Goal: Task Accomplishment & Management: Manage account settings

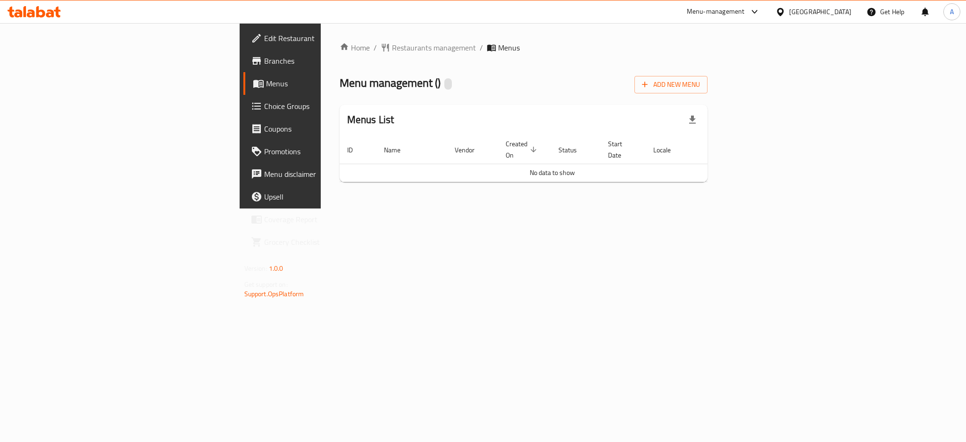
click at [708, 79] on div "Menu management ( ) Add New Menu" at bounding box center [524, 82] width 368 height 21
click at [400, 209] on div "Home / Restaurants management / Menus Menu management ( ) Add New Menu Menus Li…" at bounding box center [524, 115] width 406 height 185
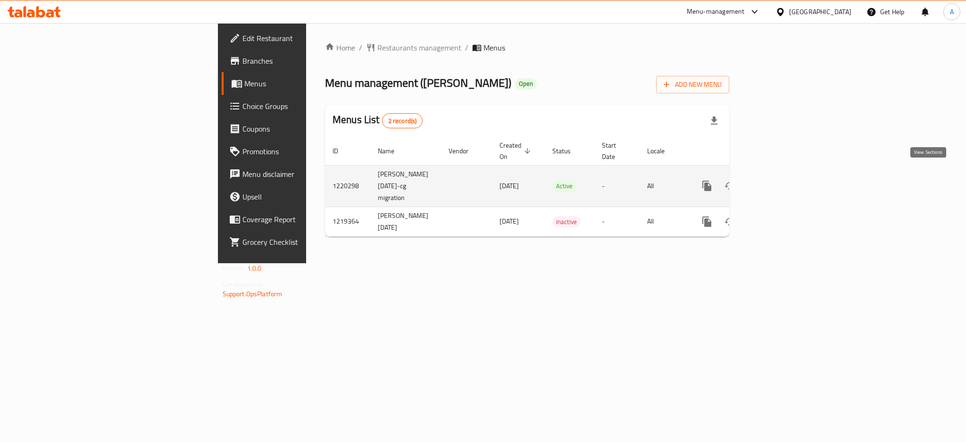
click at [786, 176] on link "enhanced table" at bounding box center [775, 186] width 23 height 23
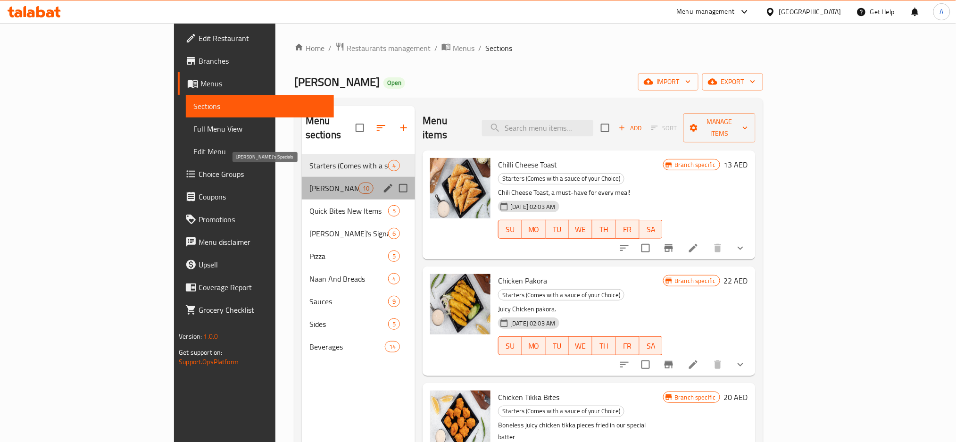
click at [309, 183] on span "Charlie's Specials" at bounding box center [333, 188] width 49 height 11
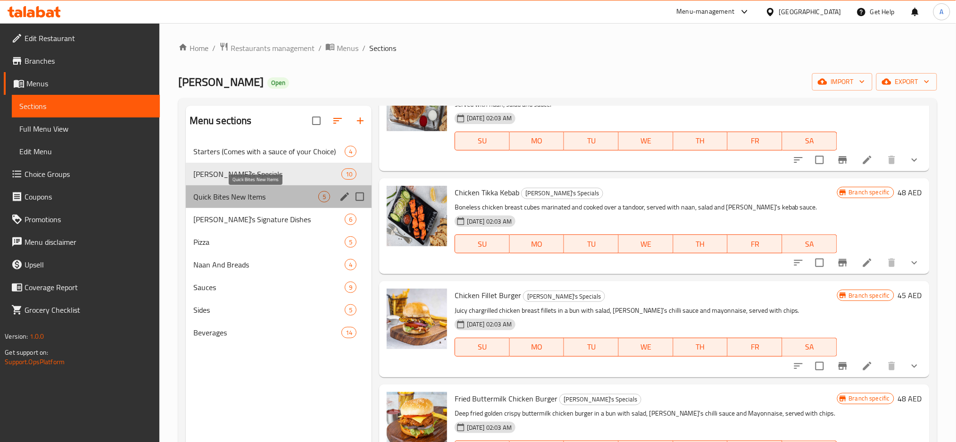
click at [228, 194] on span "Quick Bites New Items" at bounding box center [255, 196] width 125 height 11
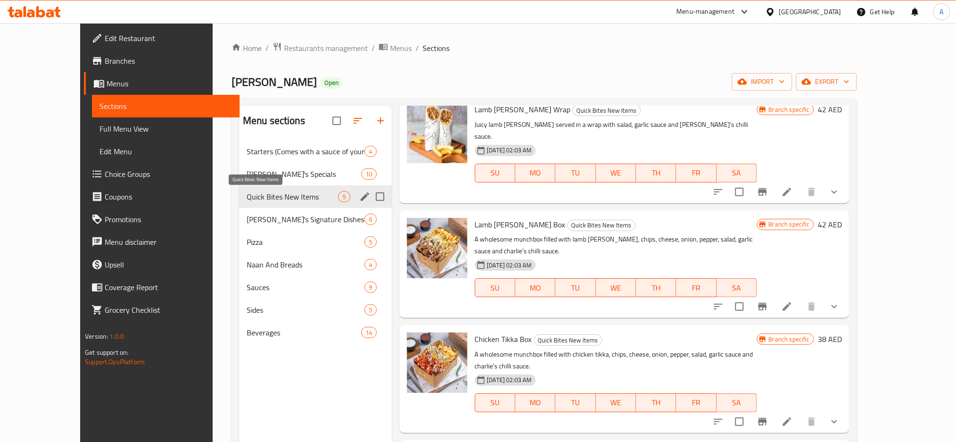
scroll to position [108, 0]
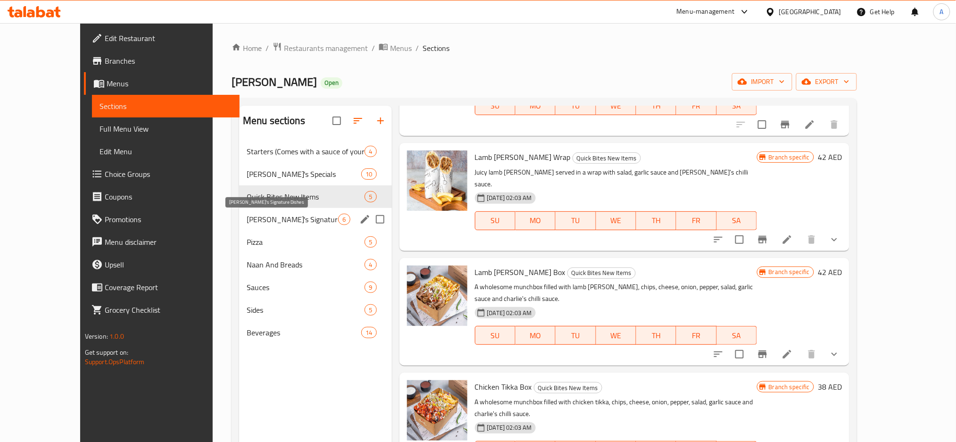
click at [247, 222] on span "Charlie's Signature Dishes" at bounding box center [293, 219] width 92 height 11
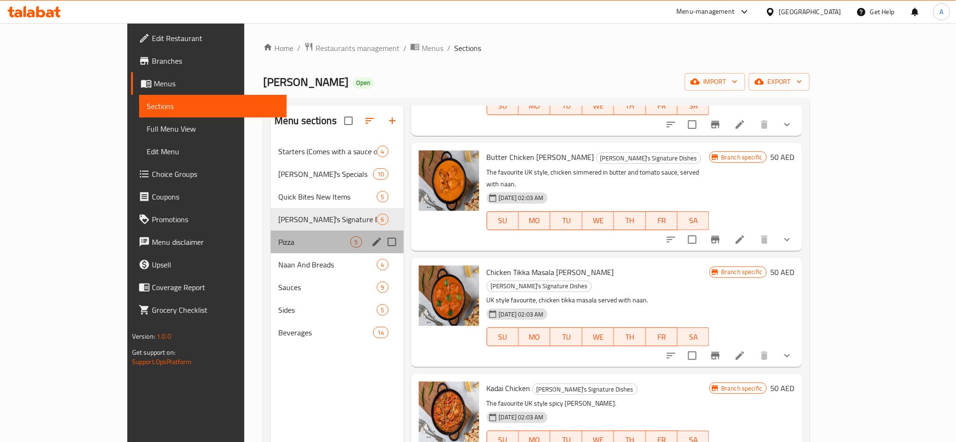
click at [271, 252] on div "Pizza 5" at bounding box center [337, 242] width 133 height 23
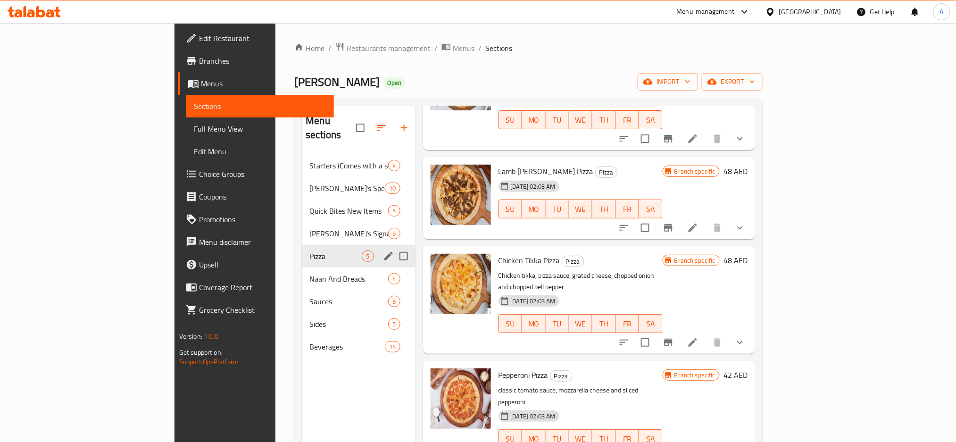
scroll to position [82, 0]
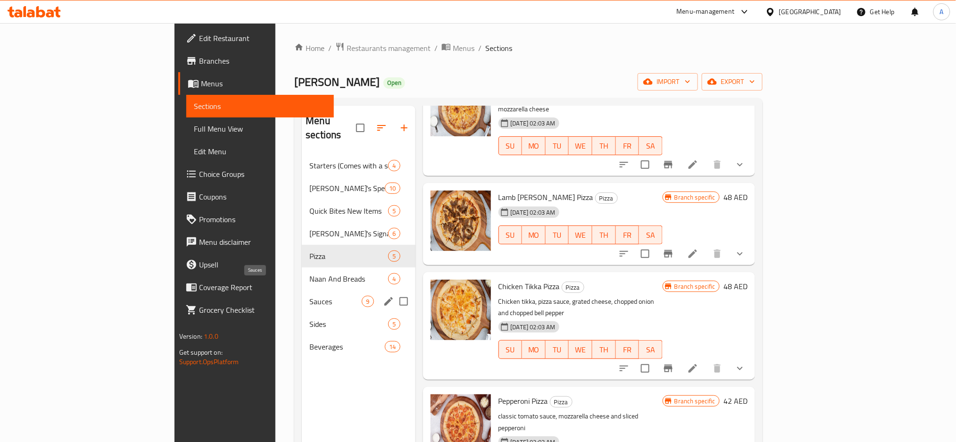
click at [309, 296] on span "Sauces" at bounding box center [335, 301] width 52 height 11
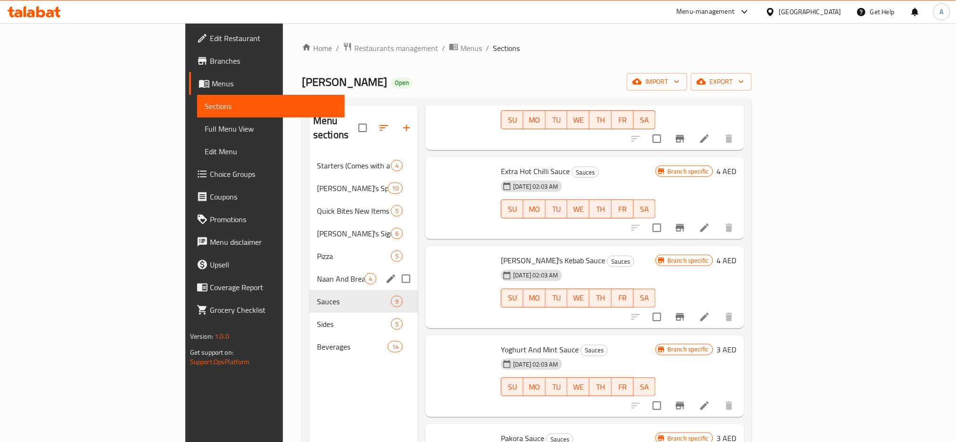
click at [317, 273] on span "Naan And Breads" at bounding box center [341, 278] width 48 height 11
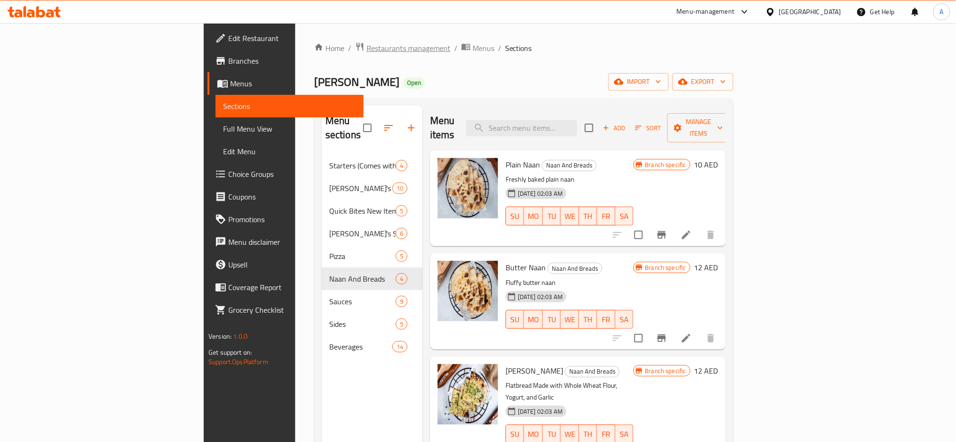
click at [367, 47] on span "Restaurants management" at bounding box center [409, 47] width 84 height 11
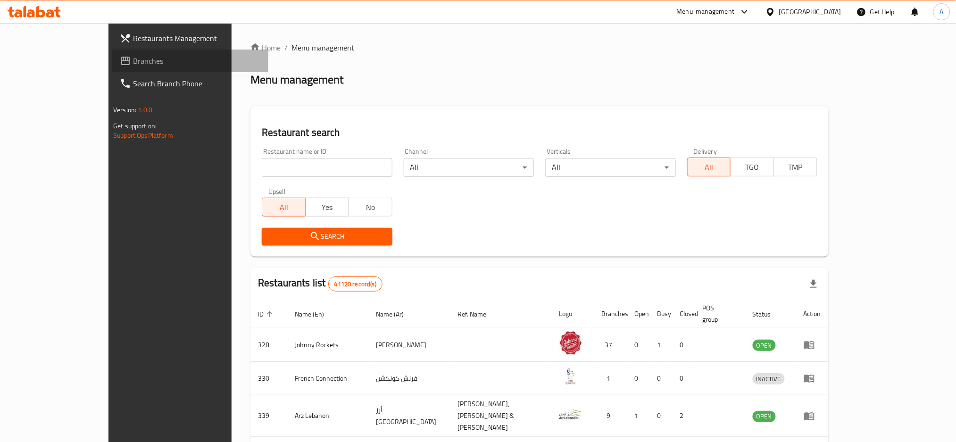
click at [133, 66] on span "Branches" at bounding box center [197, 60] width 128 height 11
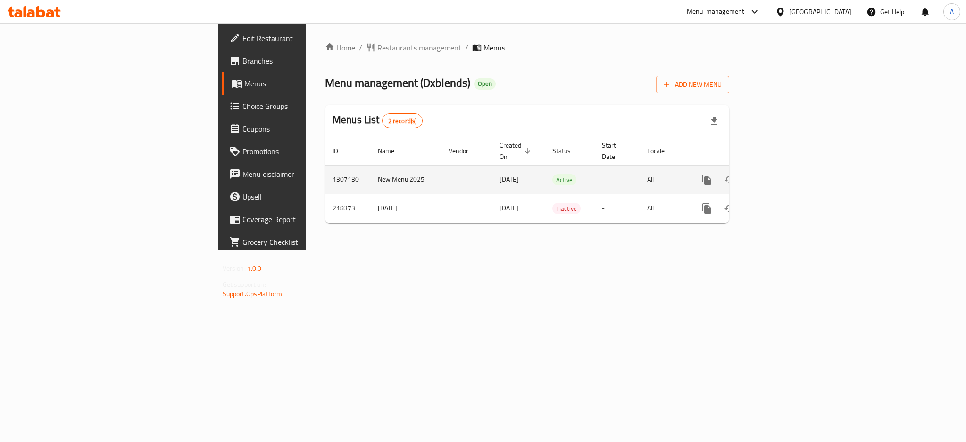
click at [781, 174] on icon "enhanced table" at bounding box center [774, 179] width 11 height 11
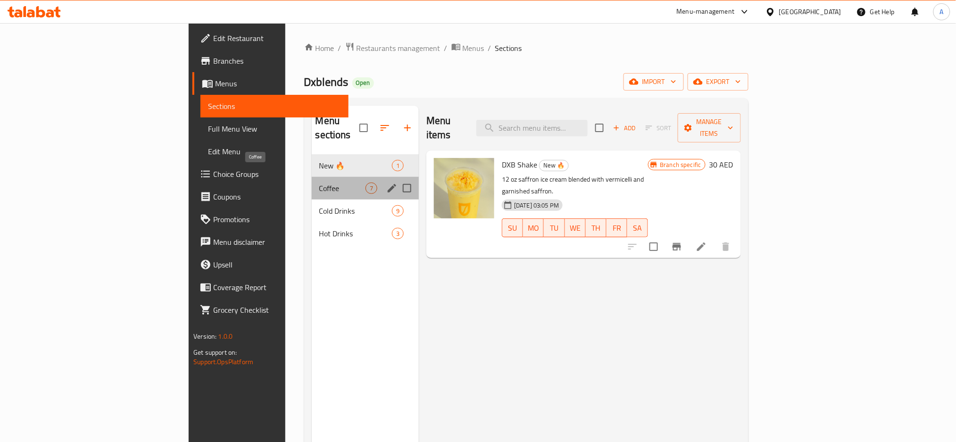
click at [319, 183] on span "Coffee" at bounding box center [342, 188] width 46 height 11
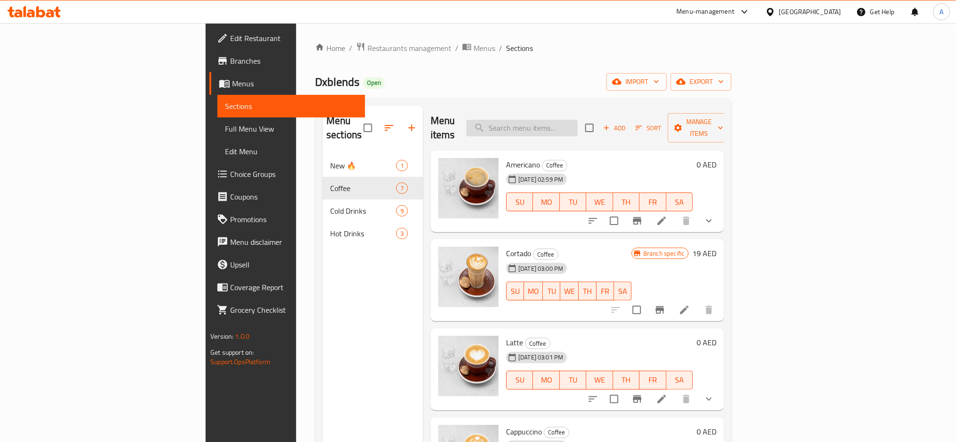
click at [619, 112] on div "Menu items Add Sort Manage items" at bounding box center [577, 128] width 293 height 45
click at [720, 210] on button "show more" at bounding box center [709, 220] width 23 height 23
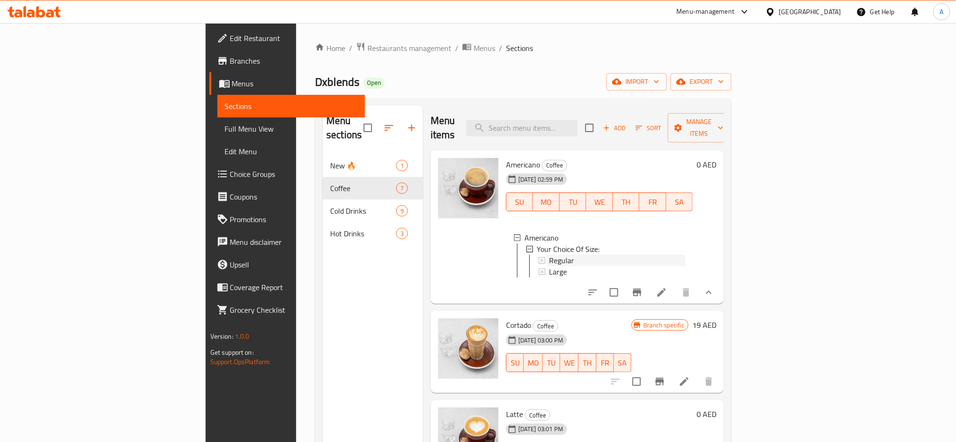
click at [549, 255] on div "Regular" at bounding box center [617, 260] width 136 height 11
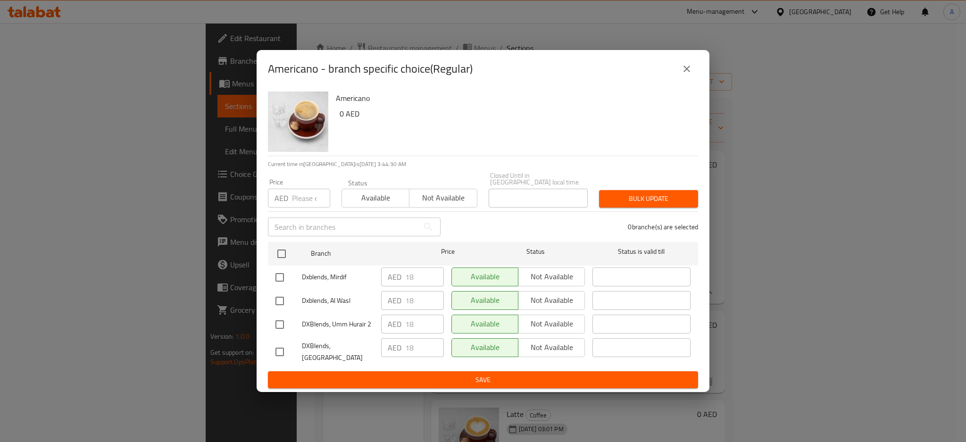
click at [691, 75] on button "close" at bounding box center [687, 69] width 23 height 23
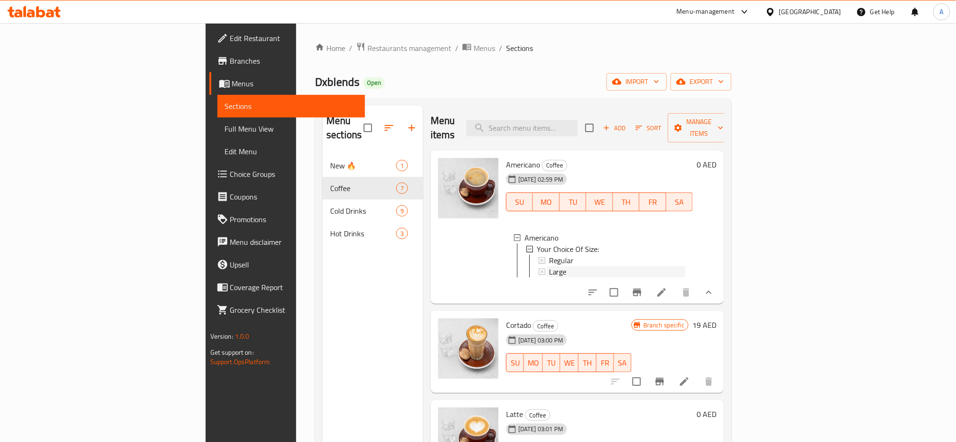
click at [549, 266] on span "Large" at bounding box center [558, 271] width 18 height 11
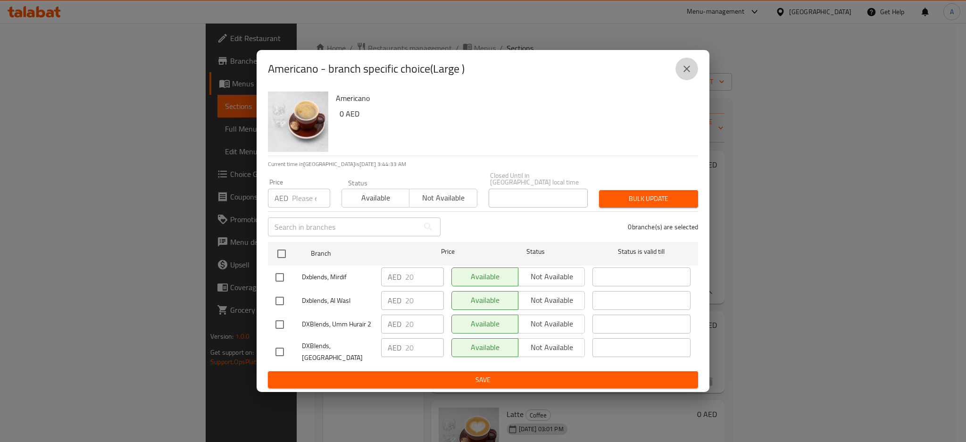
click at [680, 76] on button "close" at bounding box center [687, 69] width 23 height 23
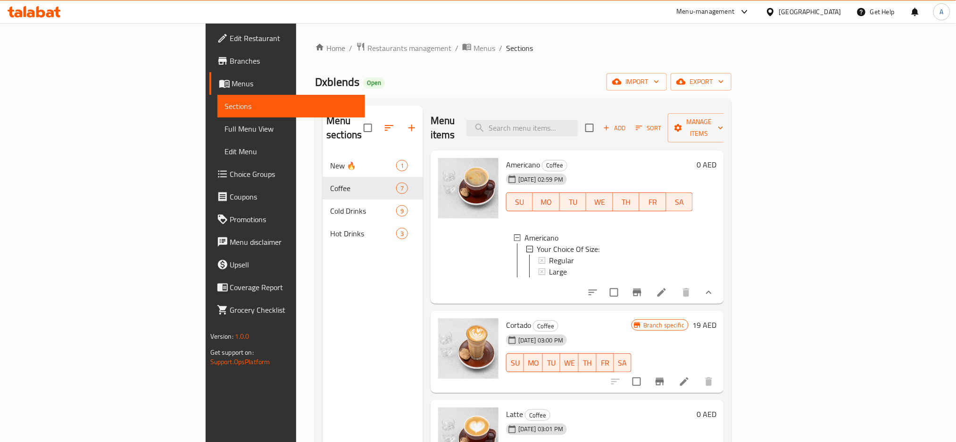
click at [225, 128] on span "Full Menu View" at bounding box center [291, 128] width 133 height 11
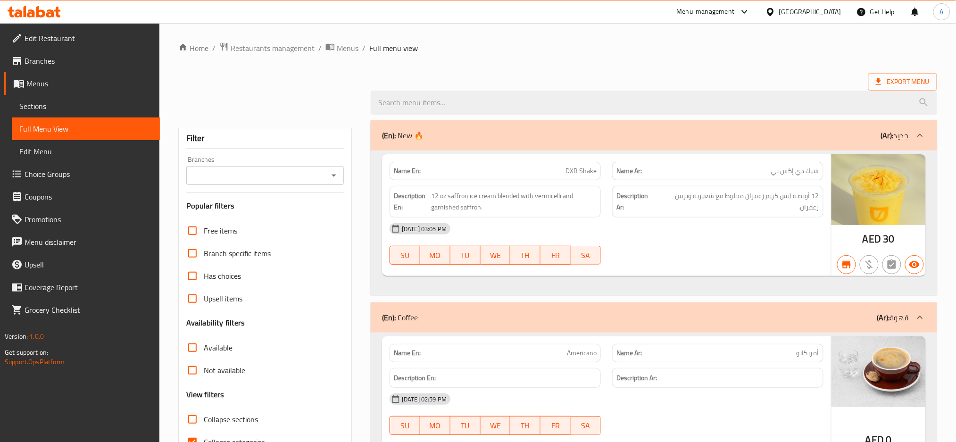
click at [250, 176] on input "Branches" at bounding box center [257, 175] width 136 height 13
click at [251, 177] on input "Branches" at bounding box center [257, 175] width 136 height 13
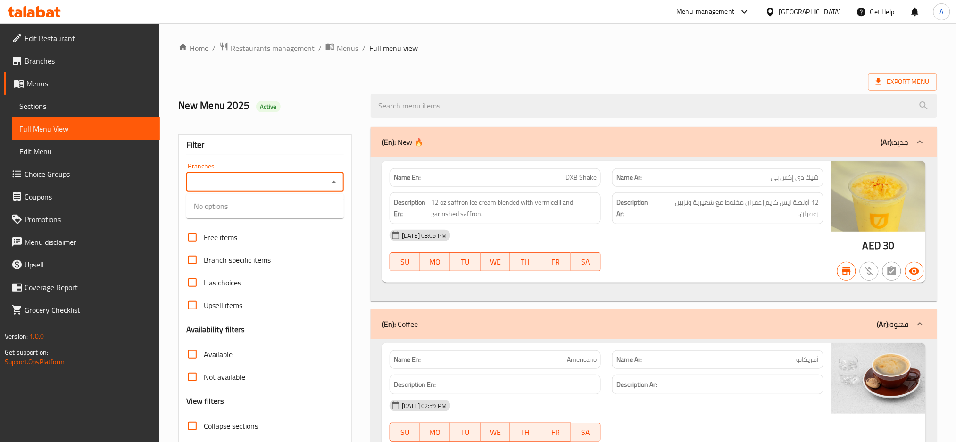
click at [251, 177] on input "Branches" at bounding box center [257, 182] width 136 height 13
click at [235, 217] on span "Dxblends, Mirdif" at bounding box center [219, 222] width 50 height 11
type input "Dxblends, Mirdif"
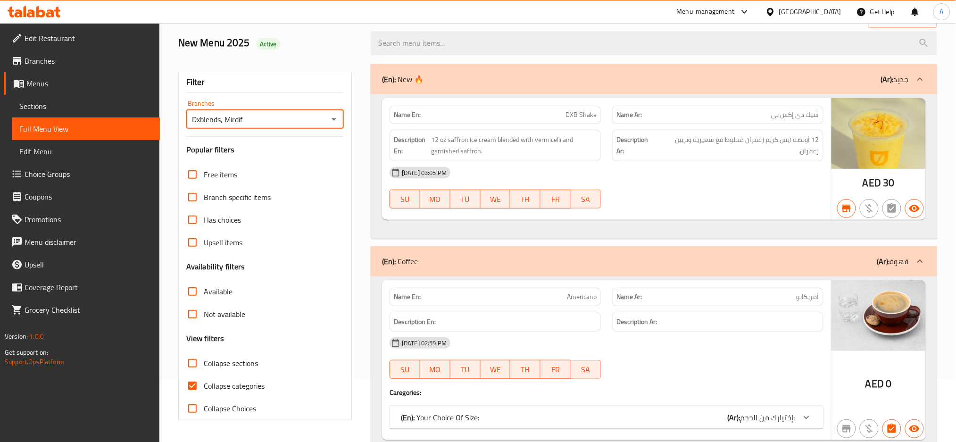
scroll to position [314, 0]
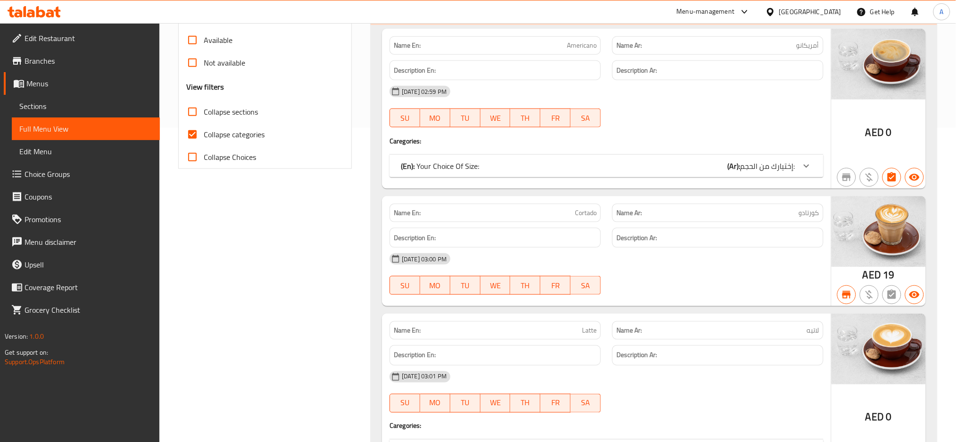
click at [228, 117] on span "Collapse sections" at bounding box center [231, 111] width 54 height 11
click at [204, 117] on input "Collapse sections" at bounding box center [192, 111] width 23 height 23
checkbox input "true"
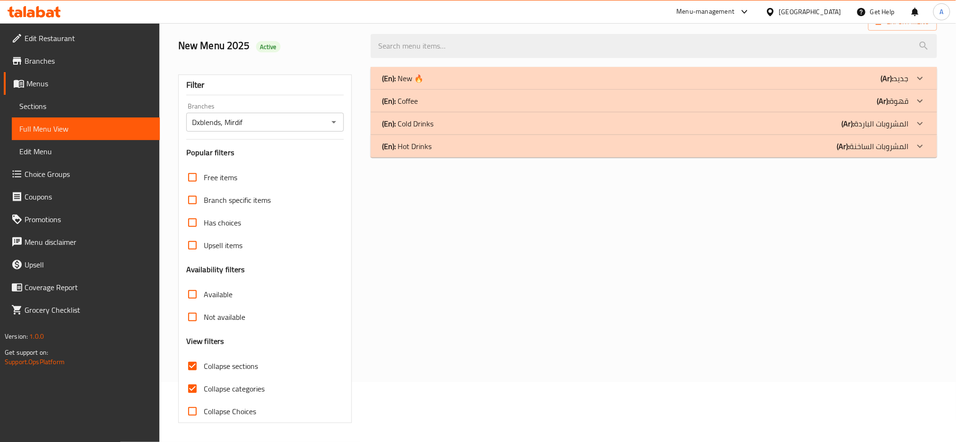
scroll to position [60, 0]
click at [256, 385] on span "Collapse categories" at bounding box center [234, 388] width 61 height 11
click at [204, 385] on input "Collapse categories" at bounding box center [192, 388] width 23 height 23
checkbox input "false"
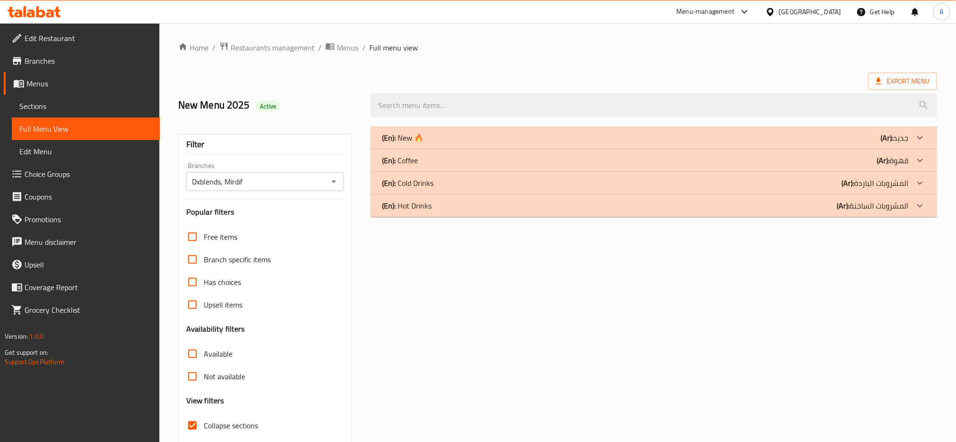
scroll to position [0, 0]
click at [509, 156] on div "(En): Coffee (Ar): قهوة" at bounding box center [645, 160] width 527 height 11
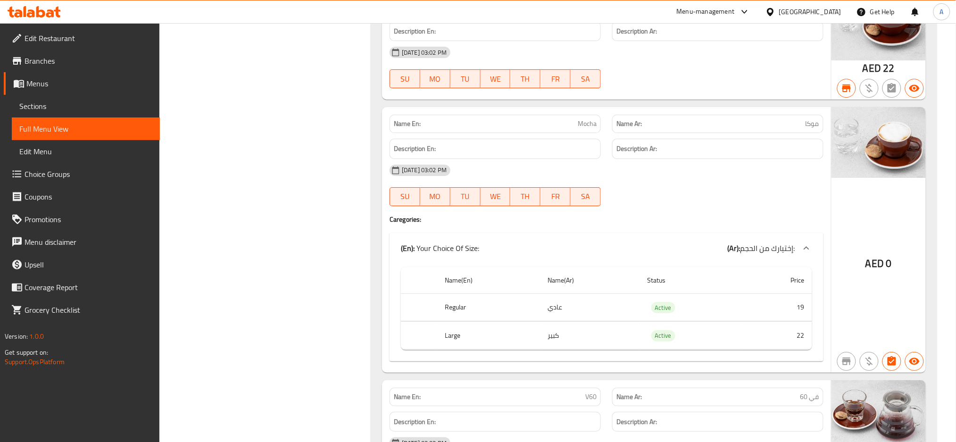
scroll to position [1168, 0]
